Goal: Task Accomplishment & Management: Use online tool/utility

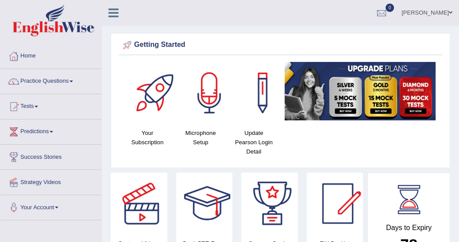
click at [74, 82] on link "Practice Questions" at bounding box center [50, 80] width 101 height 22
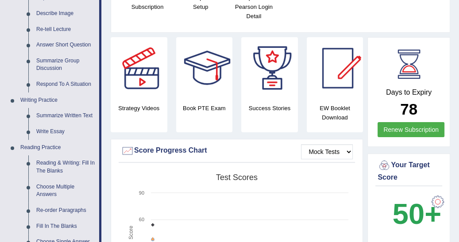
scroll to position [142, 0]
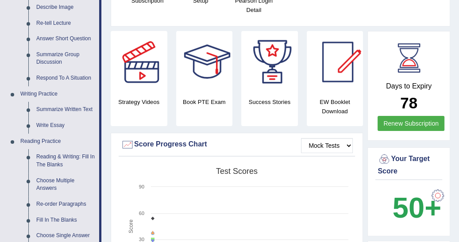
click at [52, 124] on link "Write Essay" at bounding box center [65, 126] width 67 height 16
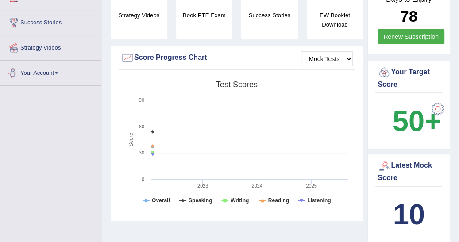
scroll to position [611, 0]
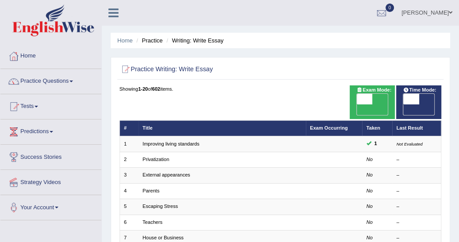
click at [170, 141] on link "Improving living standards" at bounding box center [171, 143] width 57 height 5
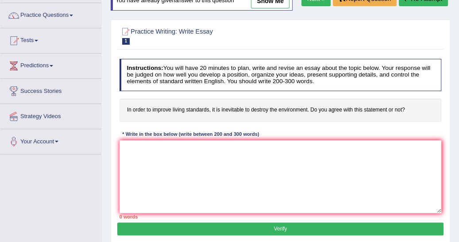
scroll to position [71, 0]
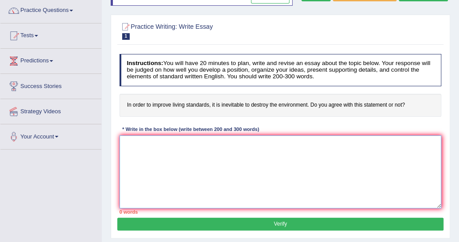
click at [127, 146] on textarea at bounding box center [281, 172] width 322 height 73
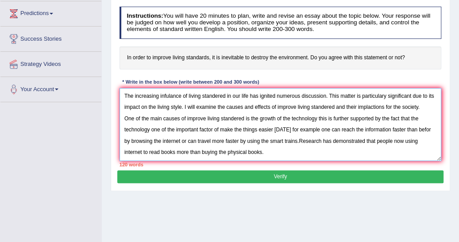
scroll to position [129, 0]
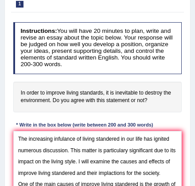
click at [127, 35] on h4 "Instructions: You will have 20 minutes to plan, write and revise an essay about…" at bounding box center [97, 48] width 169 height 52
click at [119, 31] on h4 "Instructions: You will have 20 minutes to plan, write and revise an essay about…" at bounding box center [97, 48] width 169 height 52
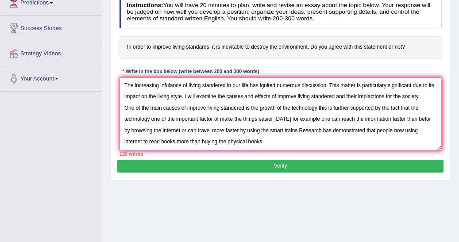
click at [245, 142] on textarea "The increasing infulance of living standered in our life has ignited numerous d…" at bounding box center [281, 114] width 322 height 73
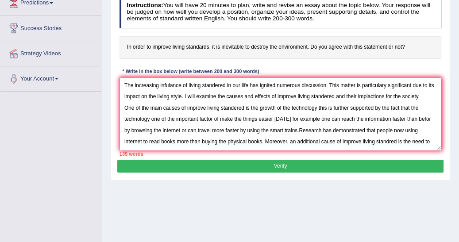
scroll to position [7, 0]
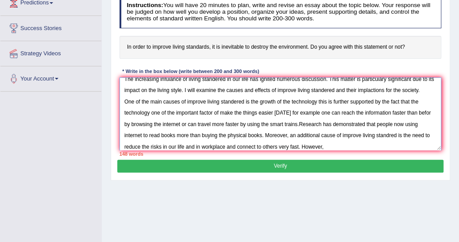
click at [311, 82] on textarea "The increasing infulance of living standered in our life has ignited numerous d…" at bounding box center [281, 114] width 322 height 73
type textarea "The increasing infulance of living standered in our life has ignited numerous d…"
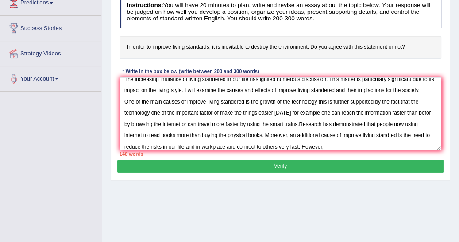
click at [314, 167] on button "Verify" at bounding box center [280, 166] width 326 height 13
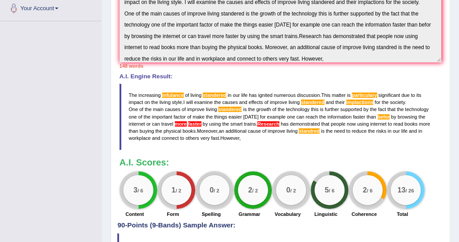
scroll to position [200, 0]
